Goal: Task Accomplishment & Management: Use online tool/utility

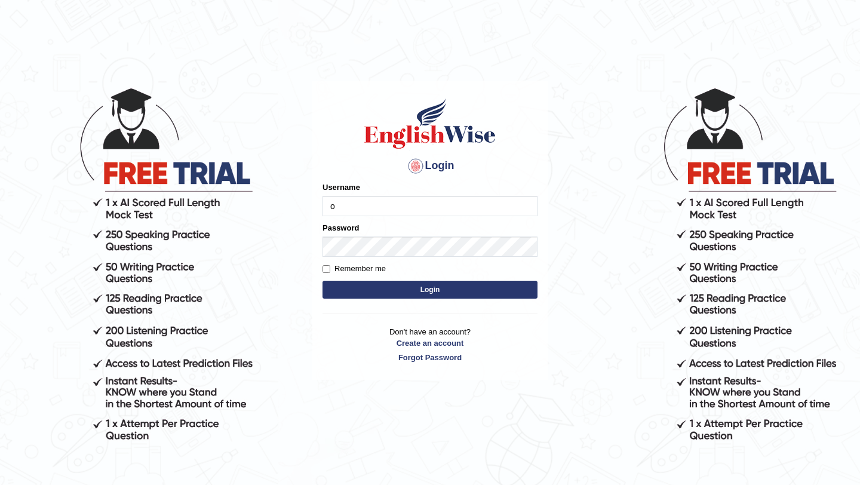
type input "olivert"
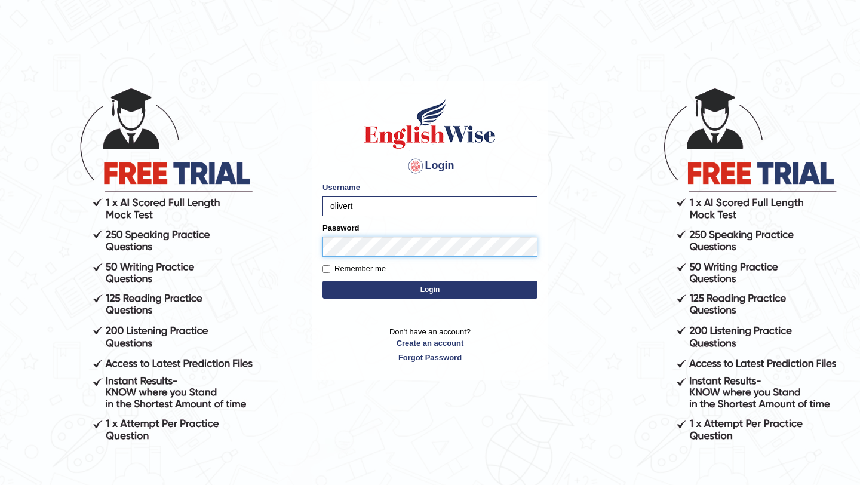
click at [322, 281] on button "Login" at bounding box center [429, 290] width 215 height 18
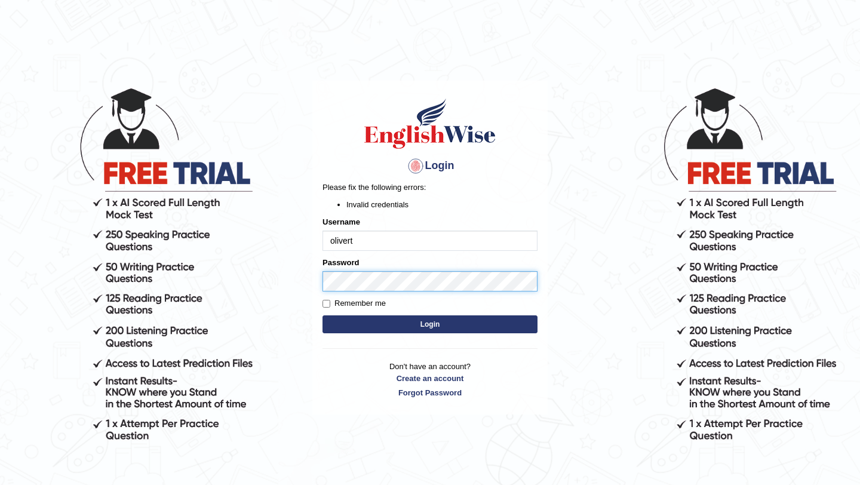
click at [271, 288] on body "Login Please fix the following errors: Invalid credentials Username olivert Pas…" at bounding box center [430, 285] width 860 height 485
click at [322, 315] on button "Login" at bounding box center [429, 324] width 215 height 18
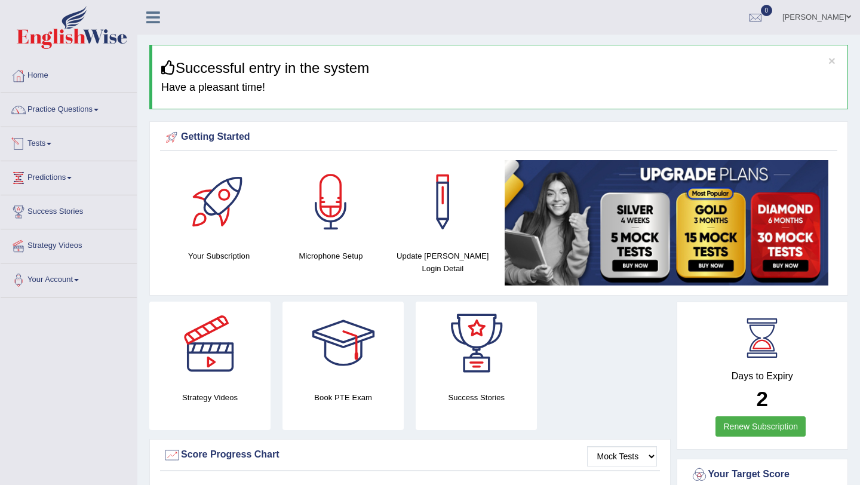
click at [41, 140] on link "Tests" at bounding box center [69, 142] width 136 height 30
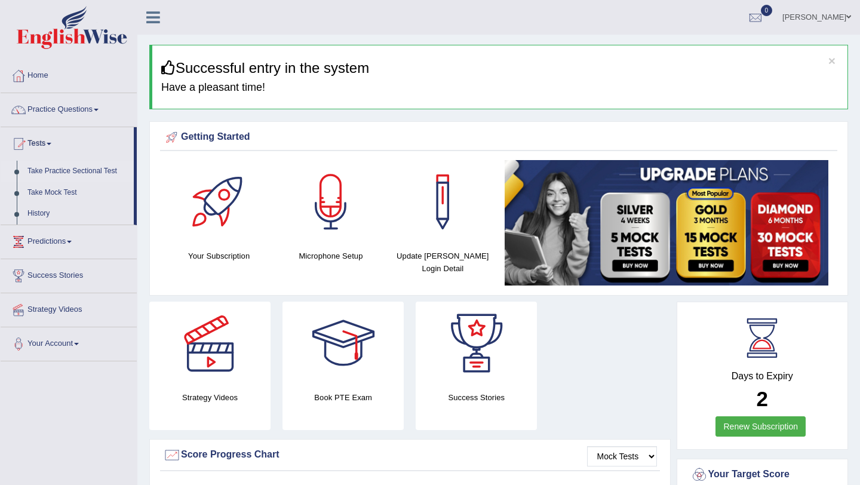
click at [50, 173] on link "Take Practice Sectional Test" at bounding box center [78, 171] width 112 height 21
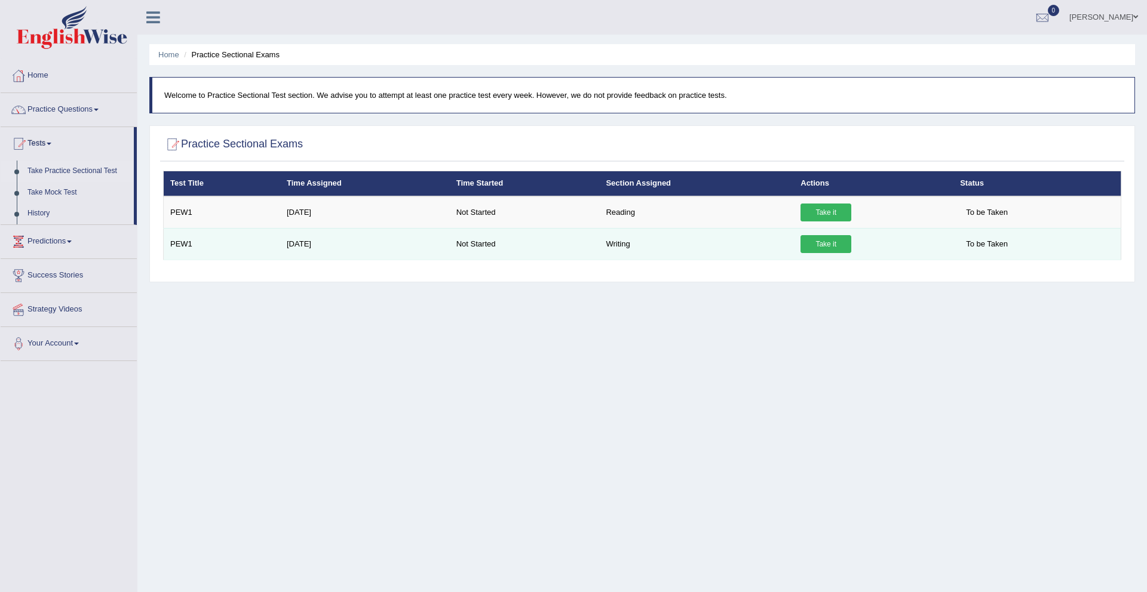
click at [830, 253] on td "Take it" at bounding box center [873, 244] width 159 height 32
click at [828, 248] on link "Take it" at bounding box center [825, 244] width 51 height 18
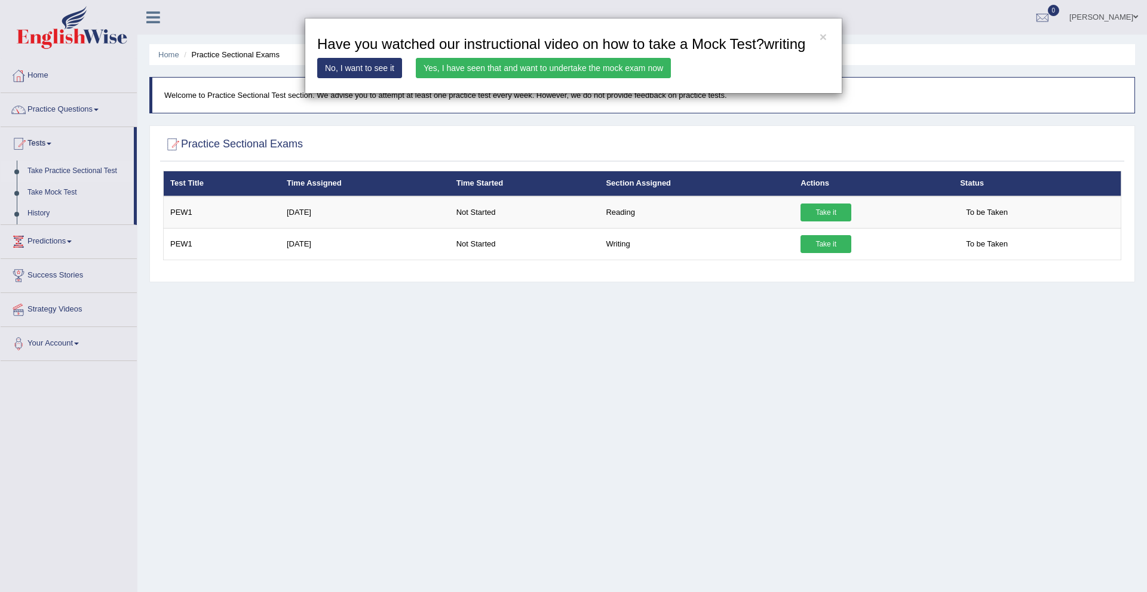
click at [629, 78] on link "Yes, I have seen that and want to undertake the mock exam now" at bounding box center [543, 68] width 255 height 20
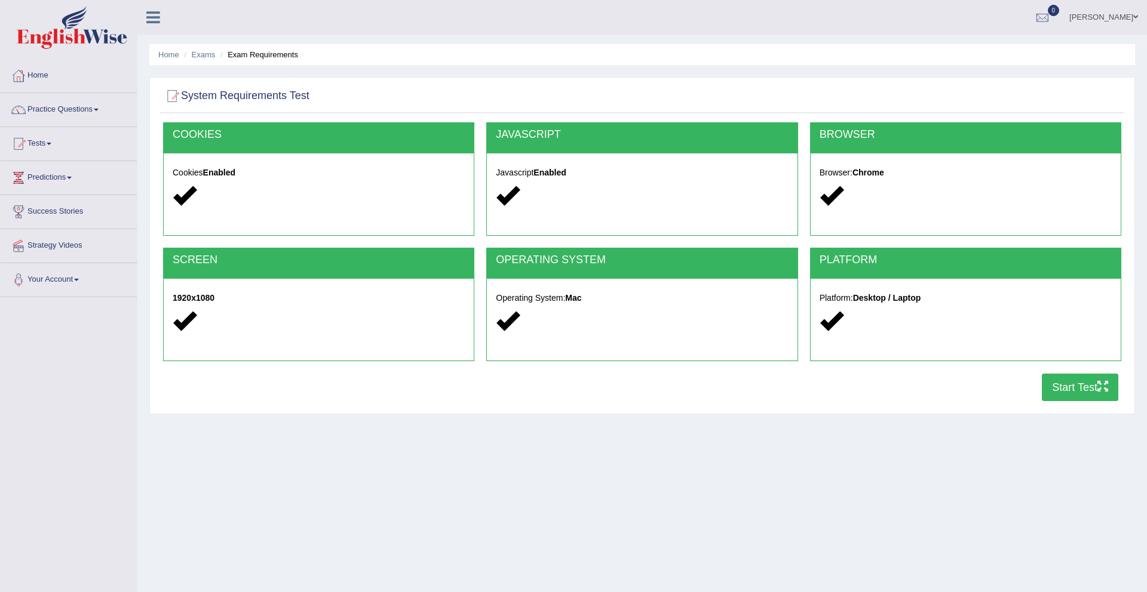
click at [1053, 386] on button "Start Test" at bounding box center [1080, 387] width 76 height 27
